Goal: Transaction & Acquisition: Purchase product/service

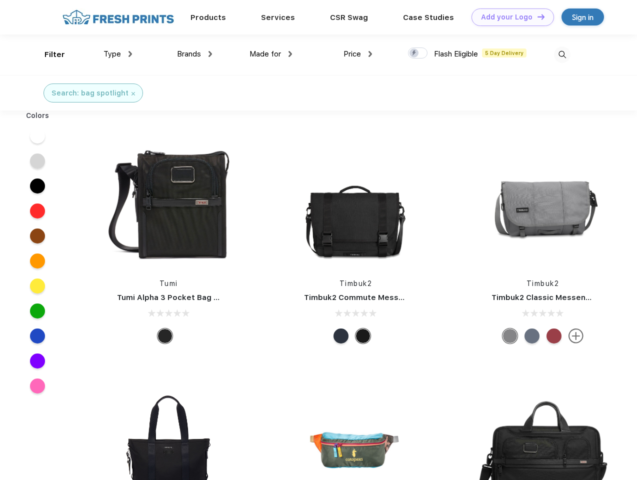
click at [509, 17] on link "Add your Logo Design Tool" at bounding box center [513, 18] width 83 height 18
click at [0, 0] on div "Design Tool" at bounding box center [0, 0] width 0 height 0
click at [537, 17] on link "Add your Logo Design Tool" at bounding box center [513, 18] width 83 height 18
click at [48, 55] on div "Filter" at bounding box center [55, 55] width 21 height 12
click at [118, 54] on span "Type" at bounding box center [113, 54] width 18 height 9
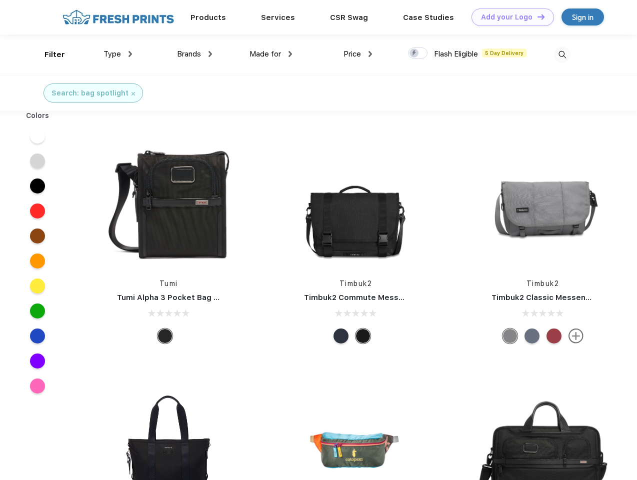
click at [195, 54] on span "Brands" at bounding box center [189, 54] width 24 height 9
click at [271, 54] on span "Made for" at bounding box center [266, 54] width 32 height 9
click at [358, 54] on span "Price" at bounding box center [353, 54] width 18 height 9
click at [418, 54] on div at bounding box center [418, 53] width 20 height 11
click at [415, 54] on input "checkbox" at bounding box center [411, 50] width 7 height 7
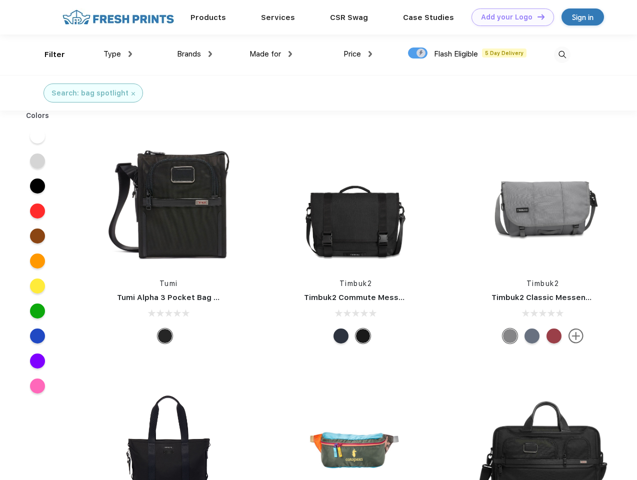
click at [562, 55] on img at bounding box center [562, 55] width 17 height 17
